Goal: Task Accomplishment & Management: Use online tool/utility

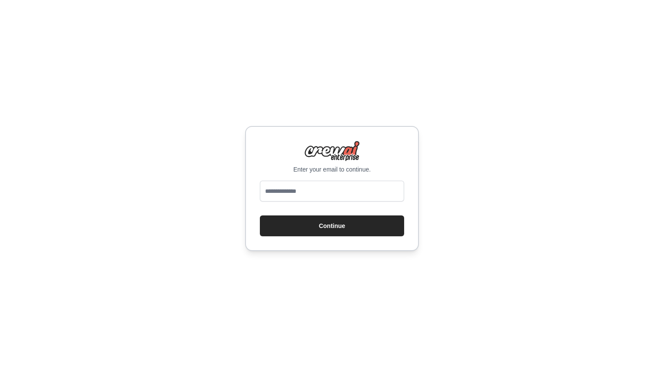
click at [311, 204] on div at bounding box center [332, 193] width 144 height 24
click at [315, 192] on input "email" at bounding box center [332, 191] width 144 height 21
type input "**********"
click at [360, 225] on button "Continue" at bounding box center [332, 225] width 144 height 21
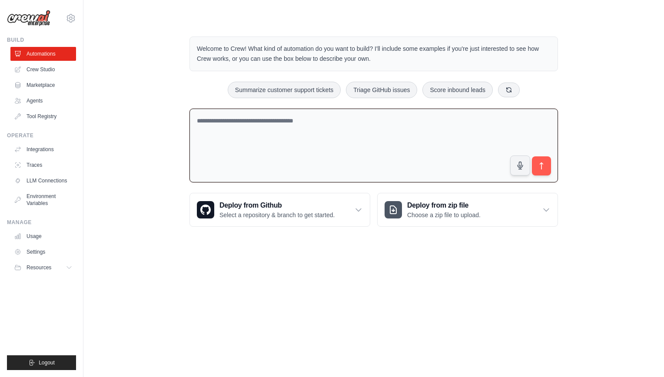
click at [316, 119] on textarea at bounding box center [373, 146] width 368 height 74
type textarea "**********"
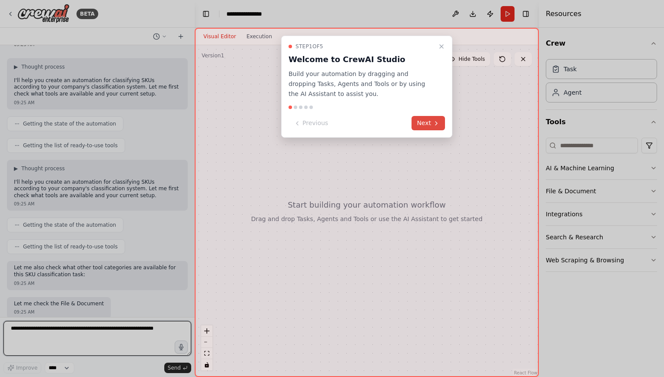
scroll to position [43, 0]
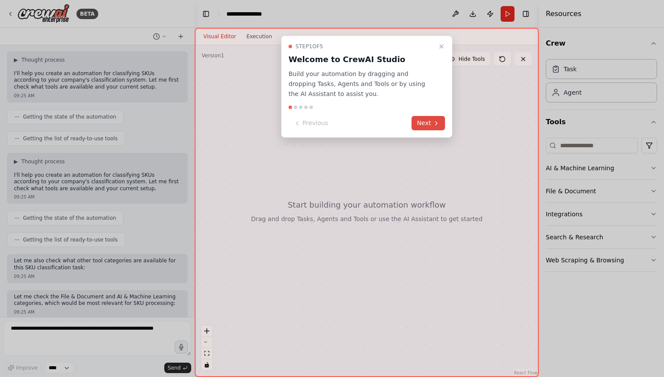
click at [431, 122] on button "Next" at bounding box center [427, 123] width 33 height 14
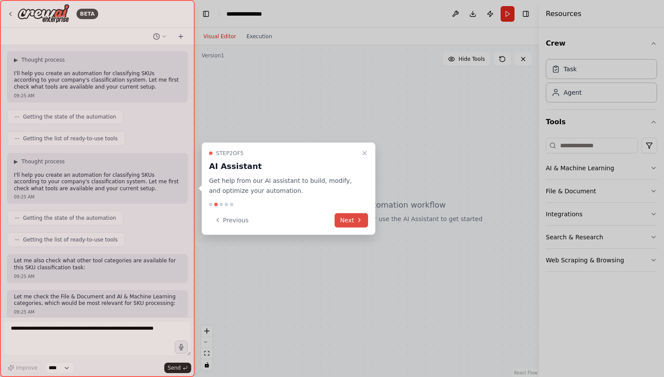
click at [354, 218] on button "Next" at bounding box center [350, 220] width 33 height 14
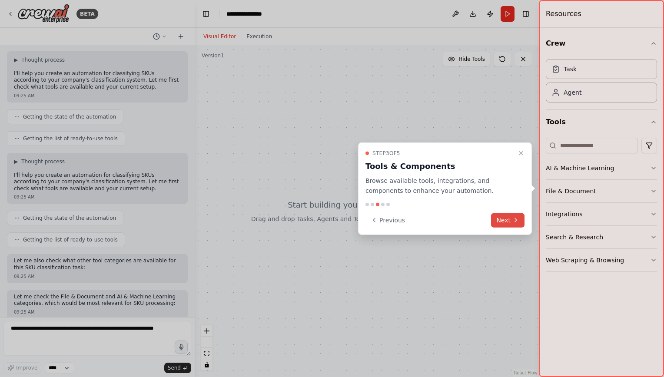
click at [503, 219] on button "Next" at bounding box center [507, 220] width 33 height 14
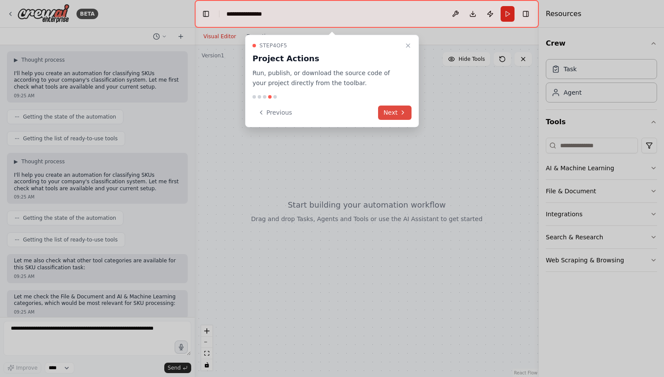
click at [390, 115] on button "Next" at bounding box center [394, 113] width 33 height 14
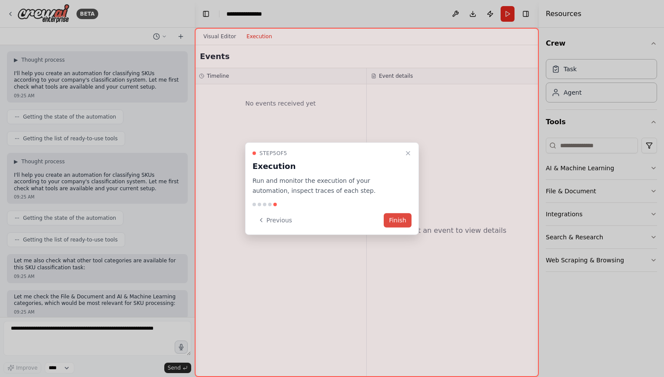
click at [403, 218] on button "Finish" at bounding box center [398, 220] width 28 height 14
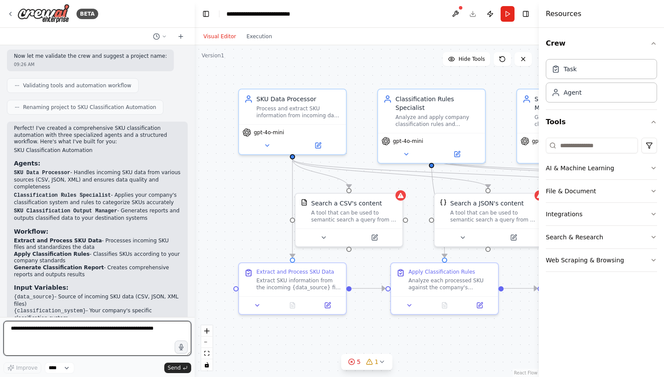
scroll to position [572, 0]
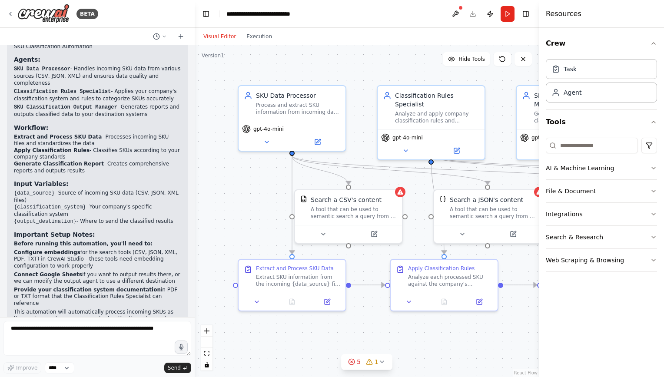
drag, startPoint x: 264, startPoint y: 224, endPoint x: 245, endPoint y: 208, distance: 25.3
click at [245, 208] on div ".deletable-edge-delete-btn { width: 20px; height: 20px; border: 0px solid #ffff…" at bounding box center [367, 211] width 344 height 332
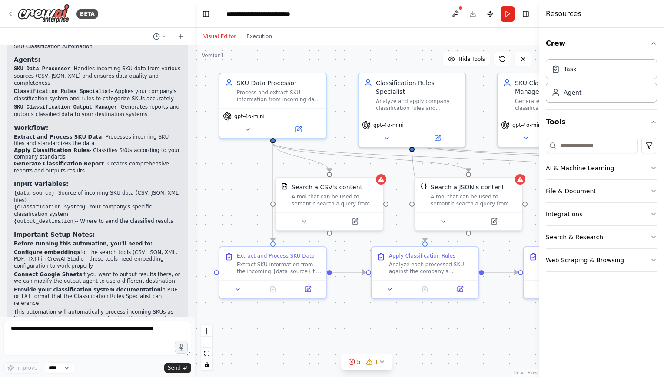
drag, startPoint x: 405, startPoint y: 71, endPoint x: 344, endPoint y: 77, distance: 61.5
drag, startPoint x: 344, startPoint y: 77, endPoint x: 342, endPoint y: 57, distance: 20.5
click at [342, 57] on div ".deletable-edge-delete-btn { width: 20px; height: 20px; border: 0px solid #ffff…" at bounding box center [367, 211] width 344 height 332
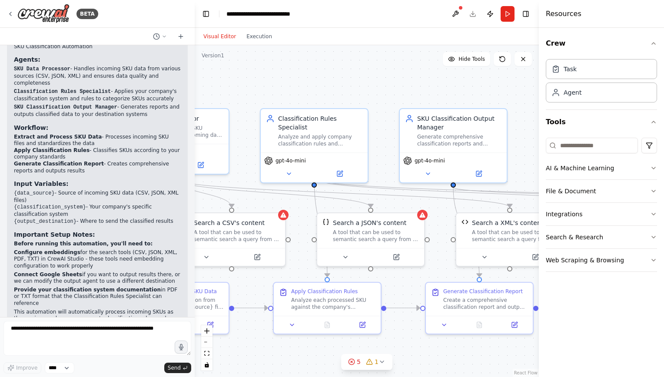
drag, startPoint x: 375, startPoint y: 59, endPoint x: 261, endPoint y: 92, distance: 118.5
click at [261, 92] on div ".deletable-edge-delete-btn { width: 20px; height: 20px; border: 0px solid #ffff…" at bounding box center [367, 211] width 344 height 332
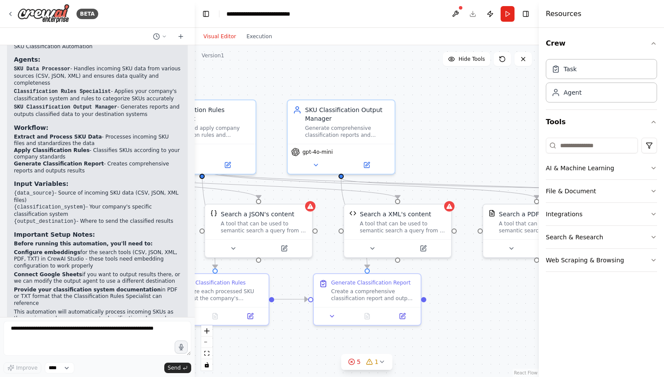
drag, startPoint x: 400, startPoint y: 89, endPoint x: 312, endPoint y: 83, distance: 88.3
click at [303, 81] on div ".deletable-edge-delete-btn { width: 20px; height: 20px; border: 0px solid #ffff…" at bounding box center [367, 211] width 344 height 332
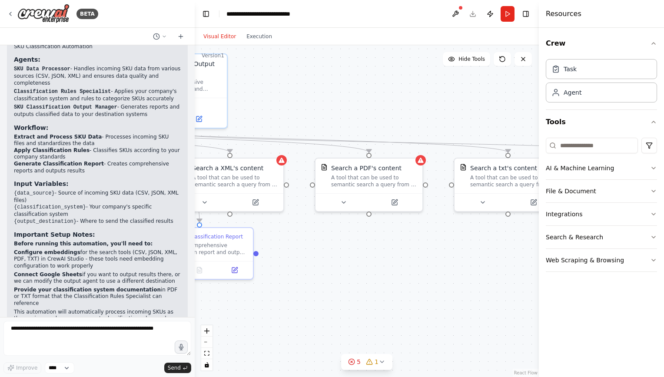
drag, startPoint x: 471, startPoint y: 138, endPoint x: 303, endPoint y: 92, distance: 174.2
click at [303, 92] on div ".deletable-edge-delete-btn { width: 20px; height: 20px; border: 0px solid #ffff…" at bounding box center [367, 211] width 344 height 332
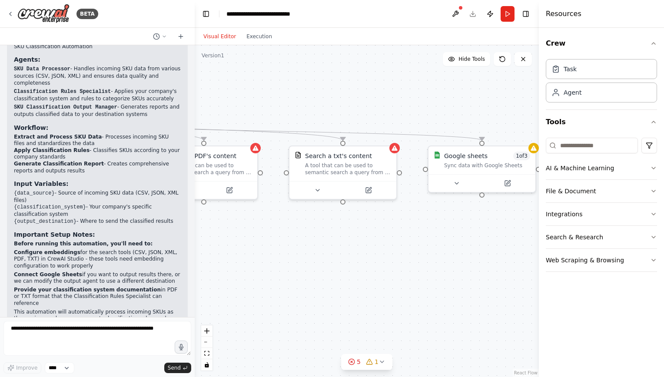
drag, startPoint x: 455, startPoint y: 115, endPoint x: 280, endPoint y: 101, distance: 176.0
click at [280, 101] on div ".deletable-edge-delete-btn { width: 20px; height: 20px; border: 0px solid #ffff…" at bounding box center [367, 211] width 344 height 332
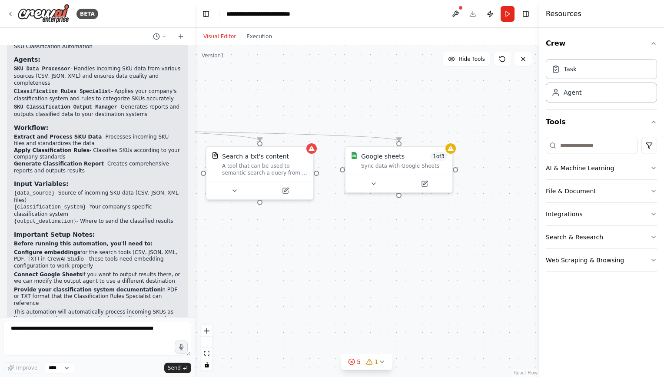
drag, startPoint x: 387, startPoint y: 102, endPoint x: 501, endPoint y: 110, distance: 114.5
click at [483, 109] on div ".deletable-edge-delete-btn { width: 20px; height: 20px; border: 0px solid #ffff…" at bounding box center [367, 211] width 344 height 332
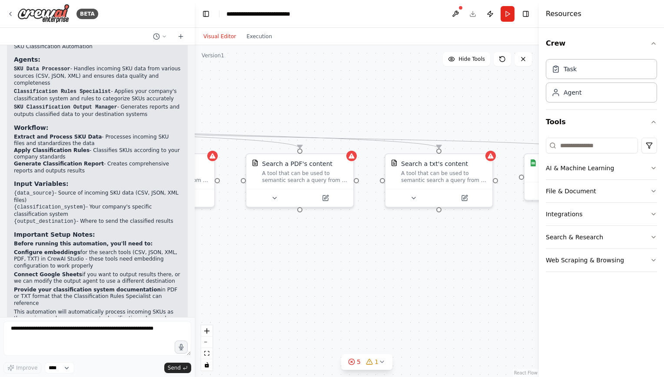
drag, startPoint x: 352, startPoint y: 96, endPoint x: 462, endPoint y: 96, distance: 109.9
click at [459, 96] on div ".deletable-edge-delete-btn { width: 20px; height: 20px; border: 0px solid #ffff…" at bounding box center [367, 211] width 344 height 332
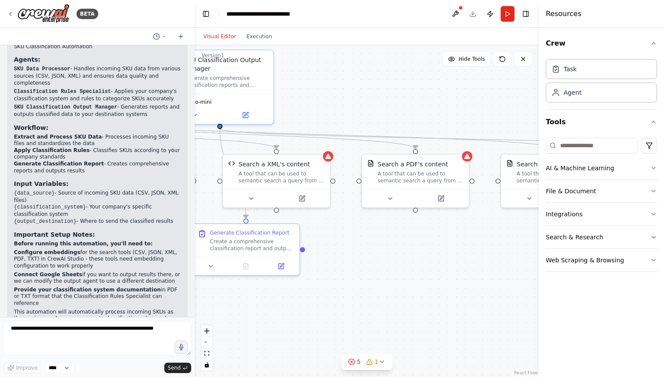
drag, startPoint x: 367, startPoint y: 96, endPoint x: 463, endPoint y: 103, distance: 96.7
click at [459, 103] on div ".deletable-edge-delete-btn { width: 20px; height: 20px; border: 0px solid #ffff…" at bounding box center [367, 211] width 344 height 332
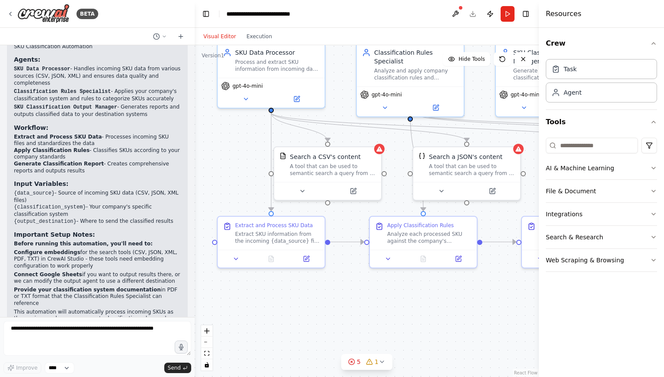
drag, startPoint x: 296, startPoint y: 330, endPoint x: 508, endPoint y: 316, distance: 212.8
click at [528, 316] on div ".deletable-edge-delete-btn { width: 20px; height: 20px; border: 0px solid #ffff…" at bounding box center [367, 211] width 344 height 332
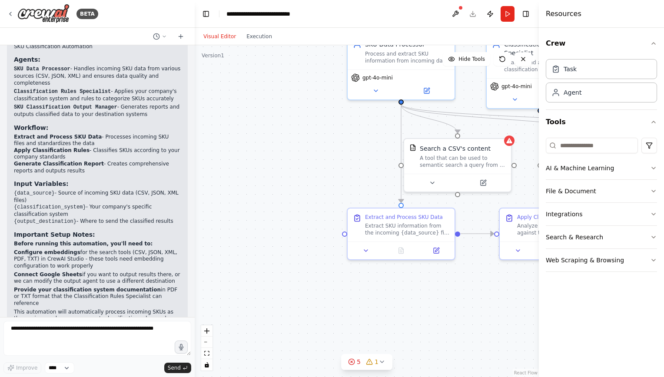
drag, startPoint x: 304, startPoint y: 322, endPoint x: 420, endPoint y: 314, distance: 117.1
click at [420, 314] on div ".deletable-edge-delete-btn { width: 20px; height: 20px; border: 0px solid #ffff…" at bounding box center [367, 211] width 344 height 332
click at [383, 361] on icon at bounding box center [381, 361] width 7 height 7
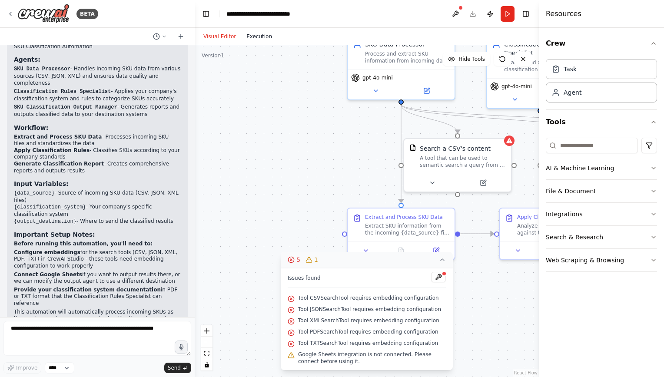
click at [255, 34] on button "Execution" at bounding box center [259, 36] width 36 height 10
click at [202, 35] on button "Visual Editor" at bounding box center [219, 36] width 43 height 10
